Goal: Task Accomplishment & Management: Use online tool/utility

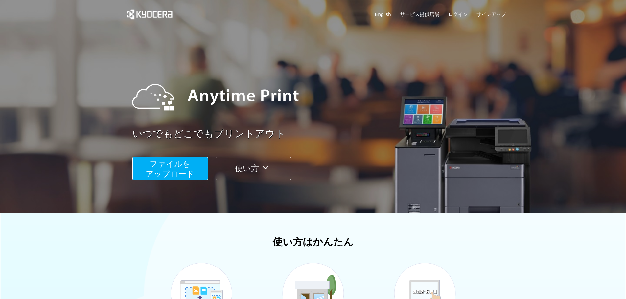
click at [157, 174] on span "ファイルを ​​アップロード" at bounding box center [170, 169] width 49 height 19
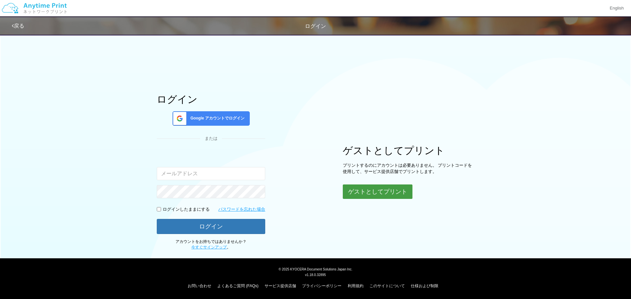
click at [372, 195] on button "ゲストとしてプリント" at bounding box center [378, 192] width 70 height 14
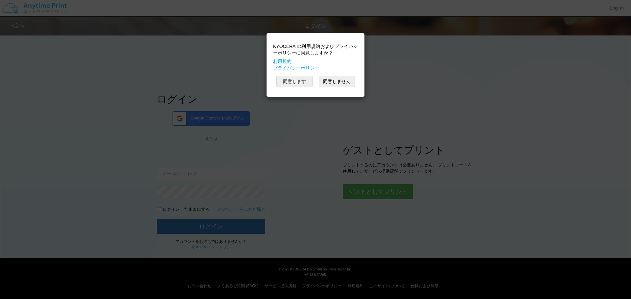
click at [301, 81] on button "同意します" at bounding box center [294, 81] width 36 height 11
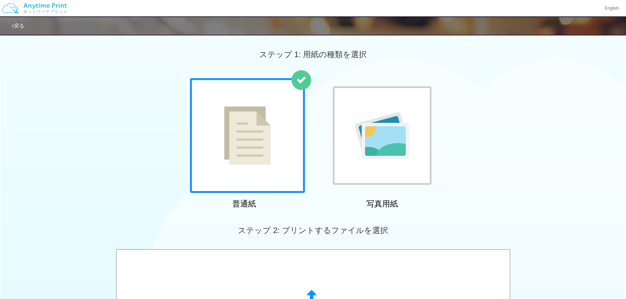
click at [267, 149] on img at bounding box center [247, 135] width 47 height 58
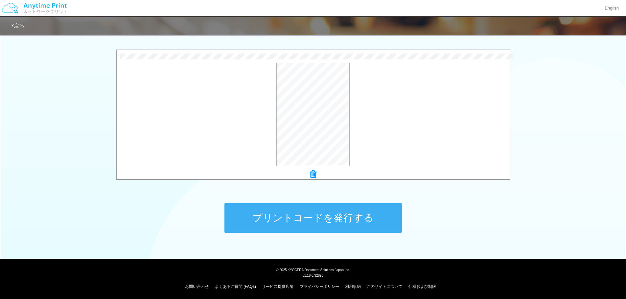
scroll to position [200, 0]
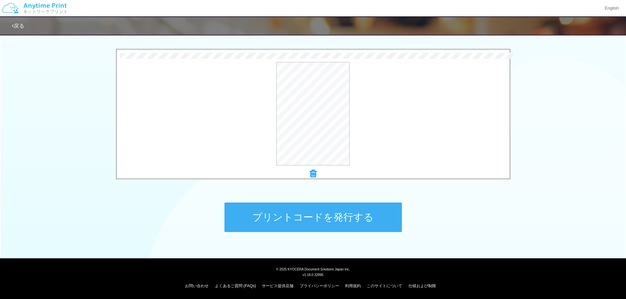
click at [307, 221] on button "プリントコードを発行する" at bounding box center [312, 218] width 177 height 30
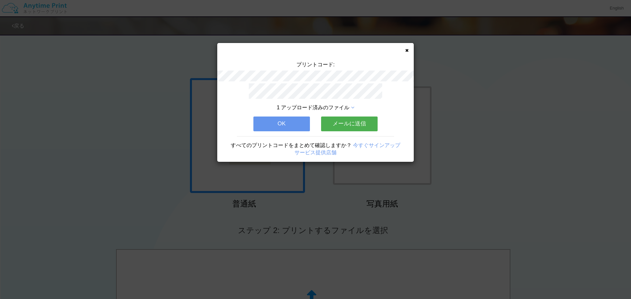
click at [348, 120] on button "メールに送信" at bounding box center [349, 124] width 57 height 14
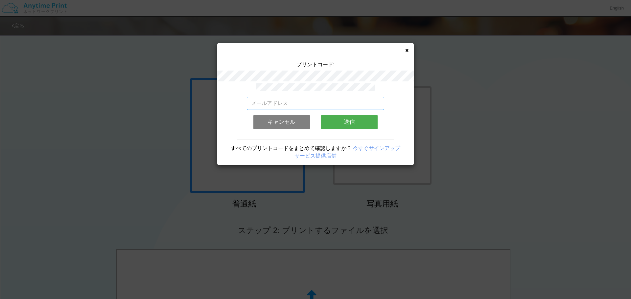
click at [351, 102] on input "email" at bounding box center [316, 103] width 138 height 13
type input "[EMAIL_ADDRESS][DOMAIN_NAME]"
click at [341, 121] on button "送信" at bounding box center [349, 122] width 57 height 14
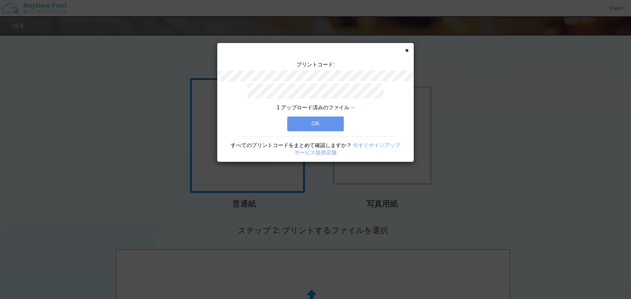
click at [335, 123] on button "OK" at bounding box center [315, 124] width 57 height 14
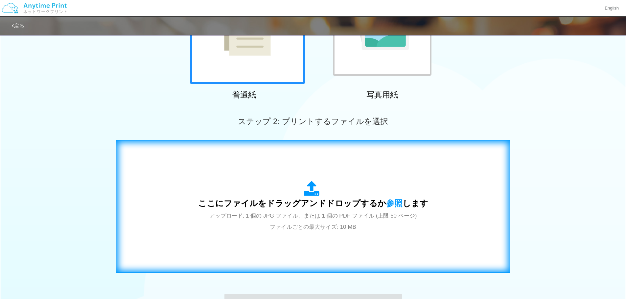
scroll to position [200, 0]
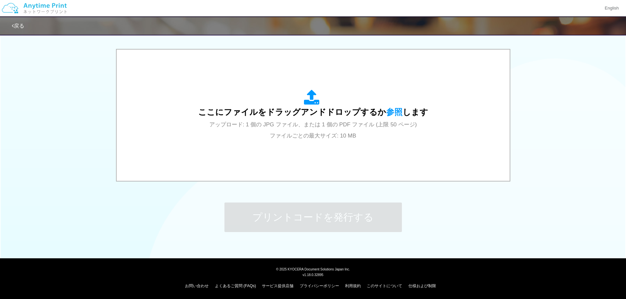
click at [57, 11] on img at bounding box center [34, 8] width 70 height 23
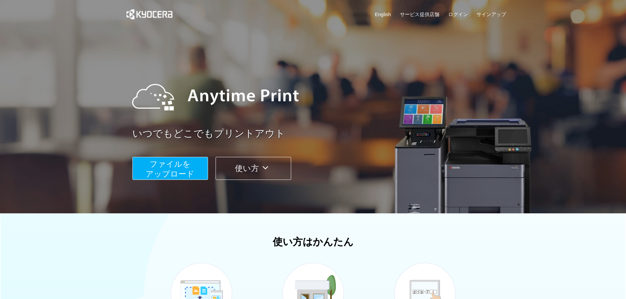
click at [268, 172] on icon at bounding box center [265, 168] width 13 height 10
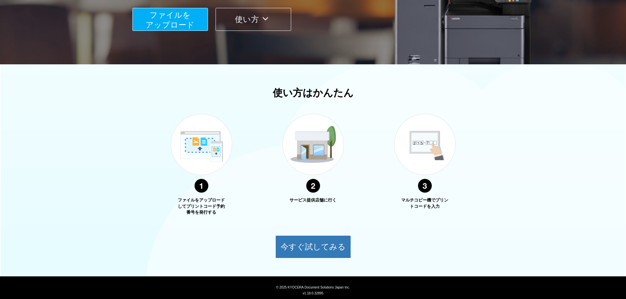
scroll to position [168, 0]
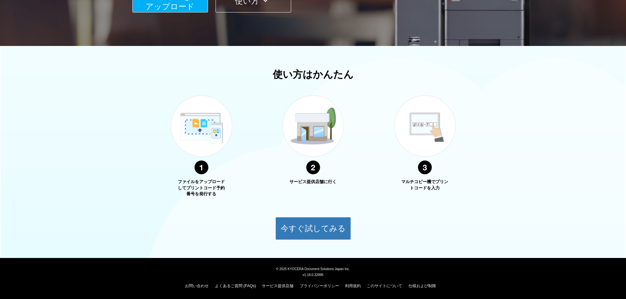
click at [317, 134] on img at bounding box center [313, 135] width 82 height 104
click at [312, 172] on img at bounding box center [313, 135] width 82 height 104
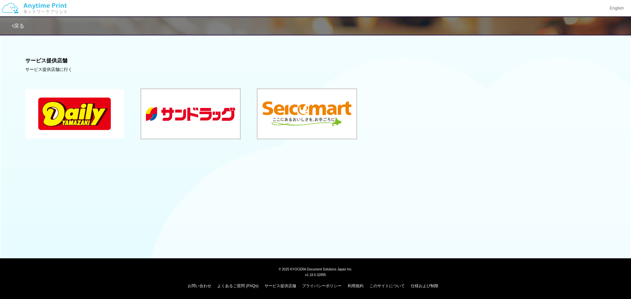
click at [67, 113] on button at bounding box center [74, 113] width 99 height 49
click at [102, 112] on button at bounding box center [74, 113] width 99 height 49
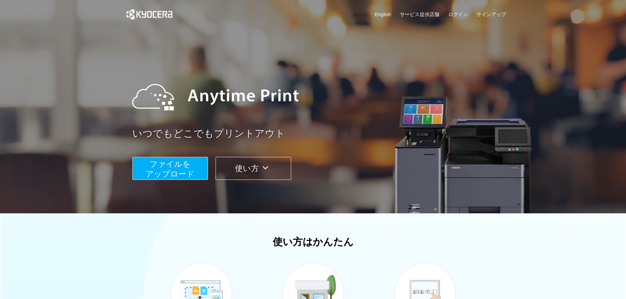
click at [262, 169] on icon at bounding box center [265, 168] width 13 height 10
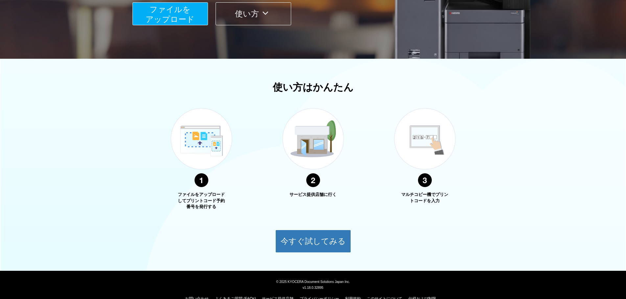
scroll to position [168, 0]
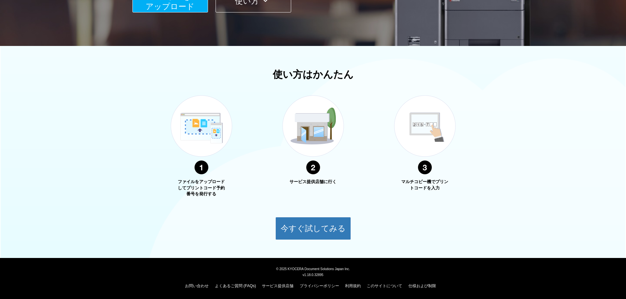
click at [198, 176] on img at bounding box center [201, 135] width 82 height 104
